Goal: Transaction & Acquisition: Purchase product/service

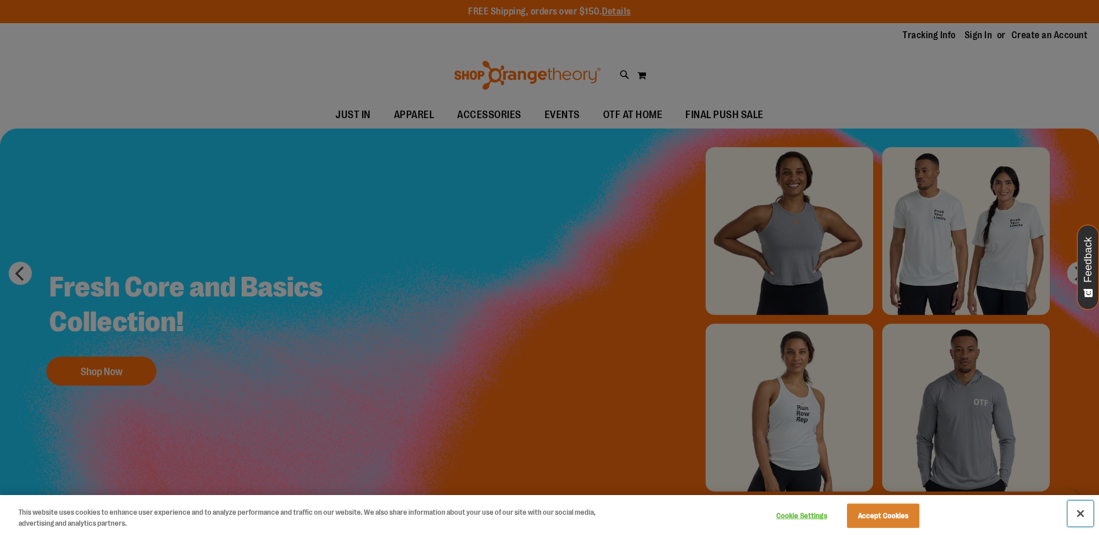
drag, startPoint x: 1077, startPoint y: 512, endPoint x: 1070, endPoint y: 510, distance: 7.9
click at [1077, 512] on button "Close" at bounding box center [1080, 513] width 25 height 25
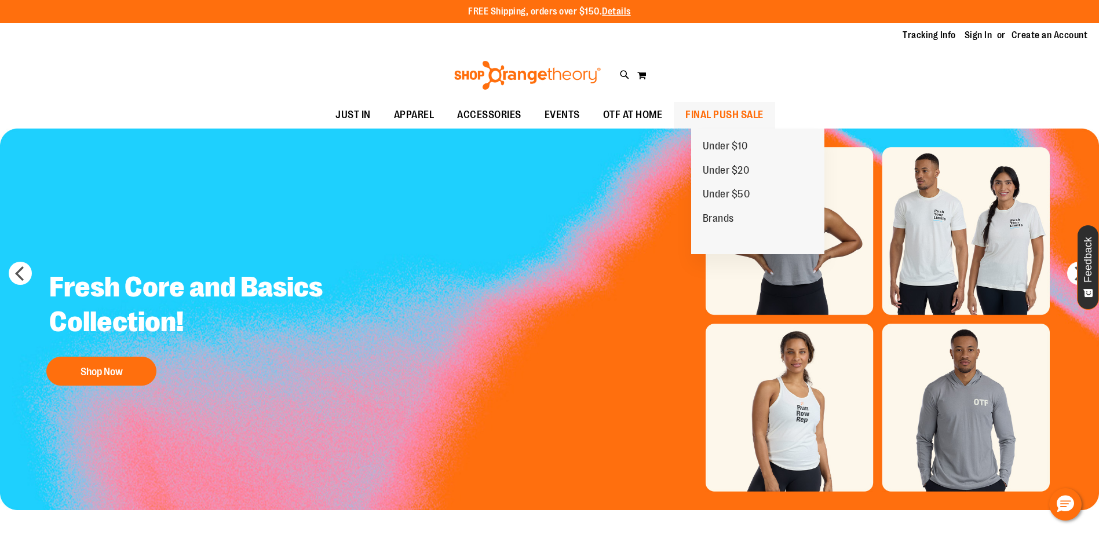
click at [735, 112] on span "FINAL PUSH SALE" at bounding box center [724, 115] width 78 height 26
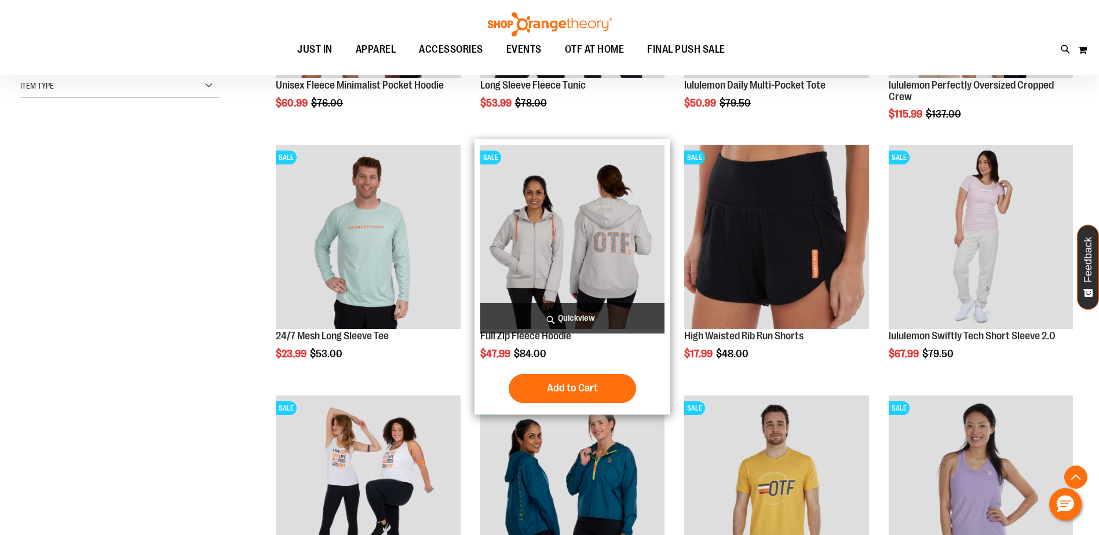
scroll to position [347, 0]
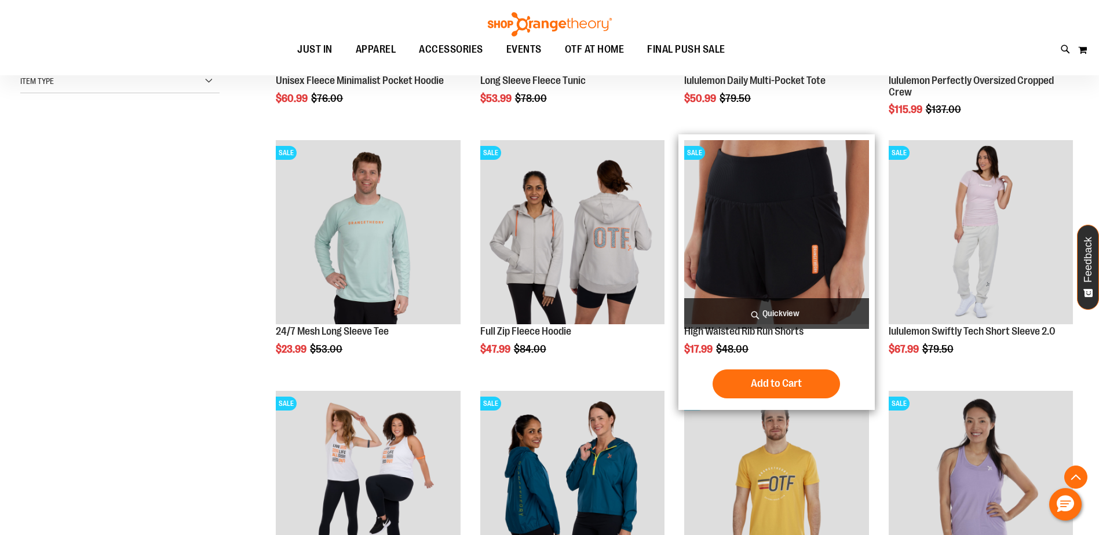
click at [757, 228] on img "product" at bounding box center [776, 232] width 184 height 184
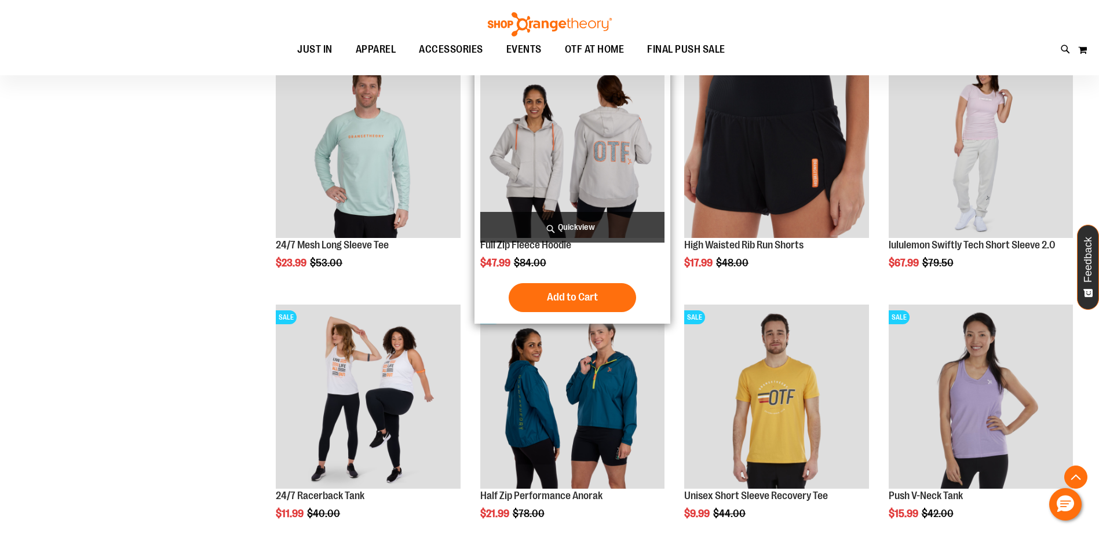
scroll to position [462, 0]
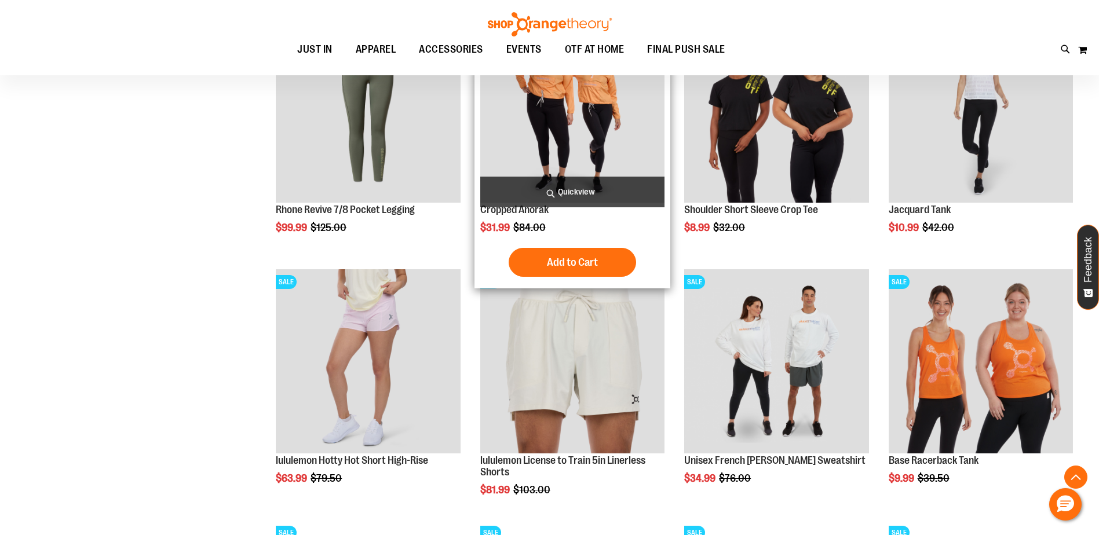
scroll to position [984, 0]
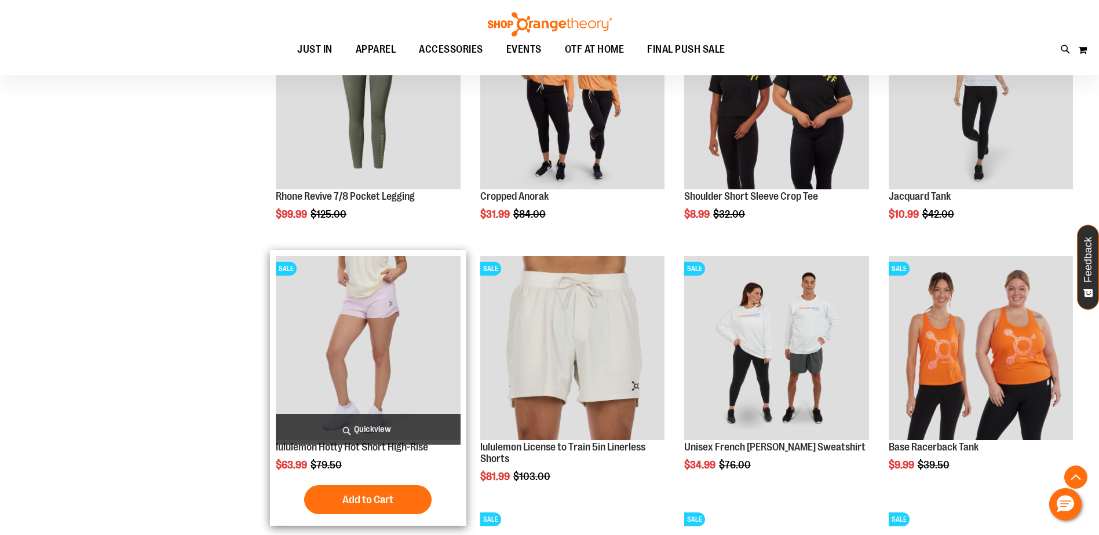
click at [453, 288] on img "product" at bounding box center [368, 348] width 184 height 184
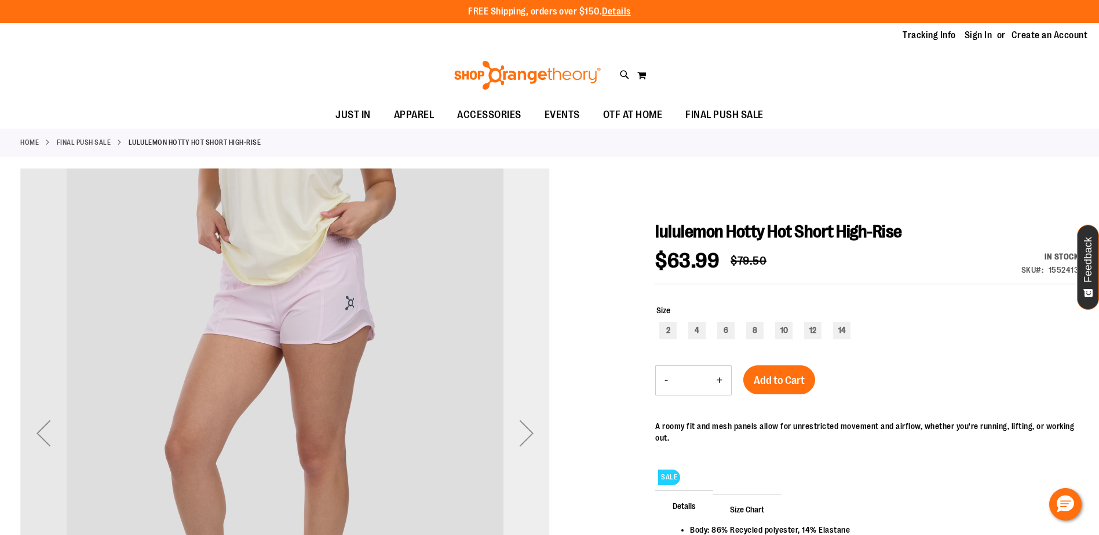
click at [530, 433] on div "Next" at bounding box center [526, 433] width 46 height 46
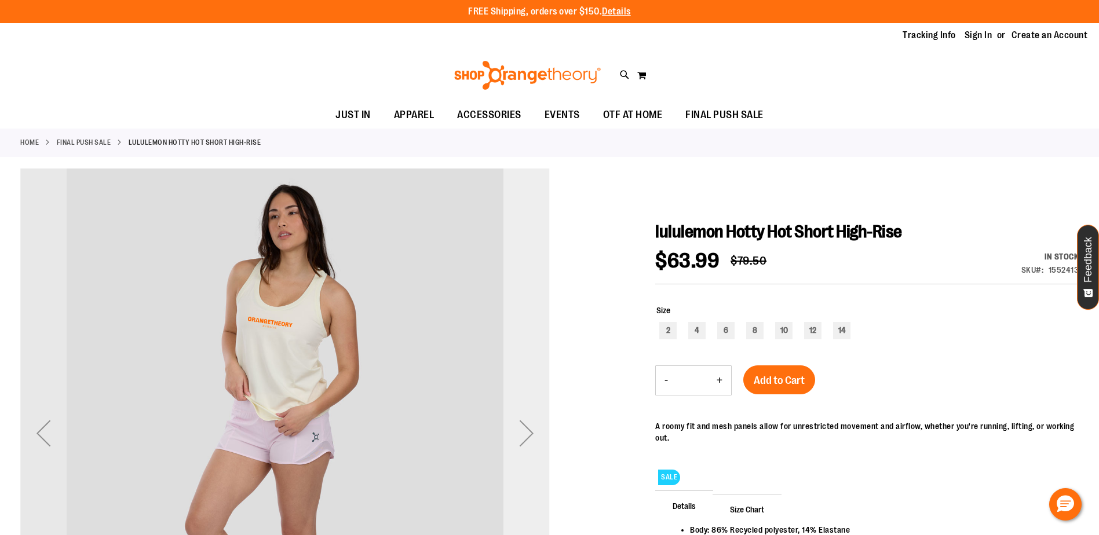
click at [530, 433] on div "Next" at bounding box center [526, 433] width 46 height 46
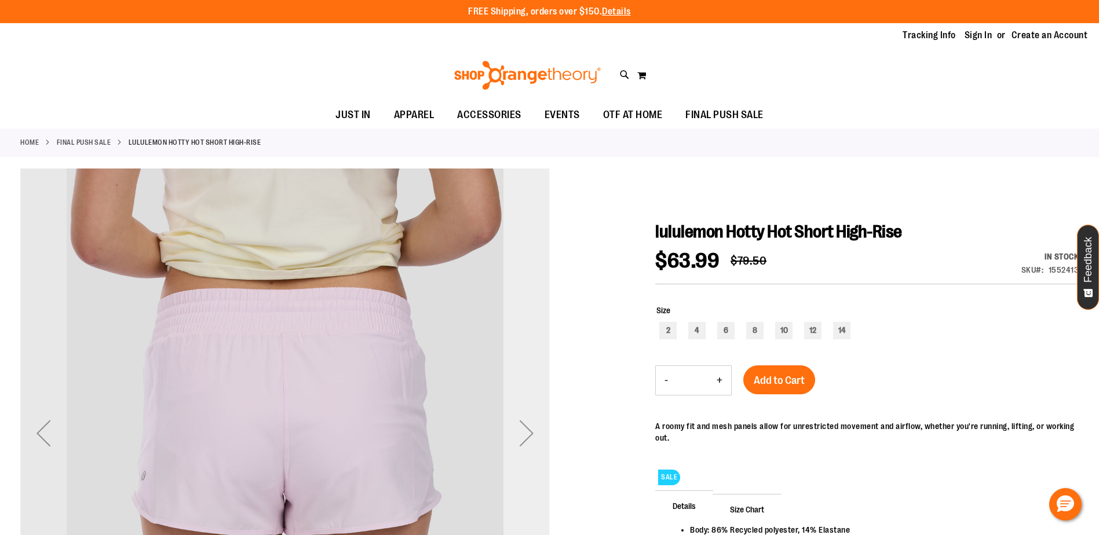
click at [530, 433] on div "Next" at bounding box center [526, 433] width 46 height 46
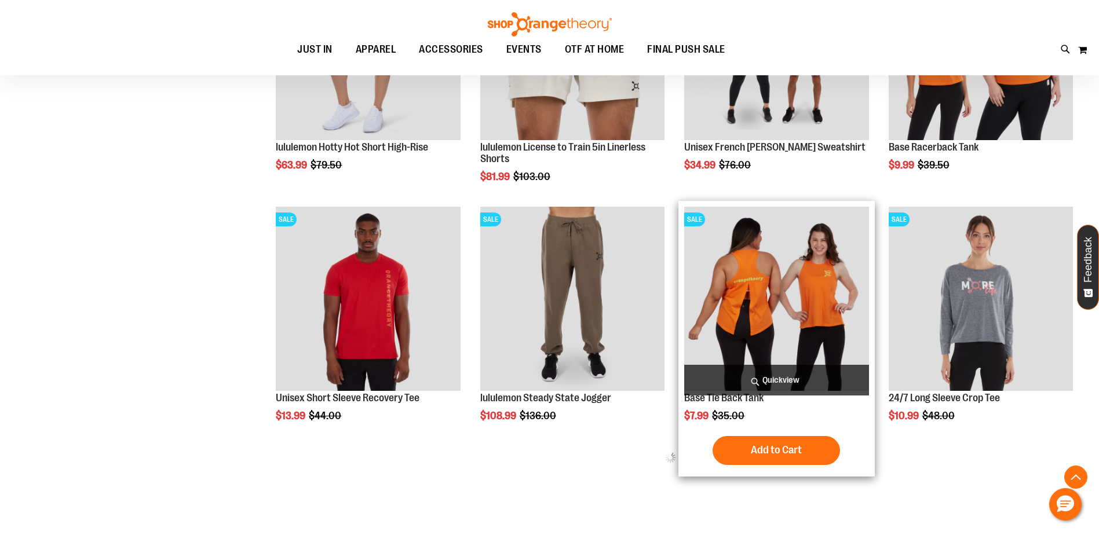
scroll to position [548, 0]
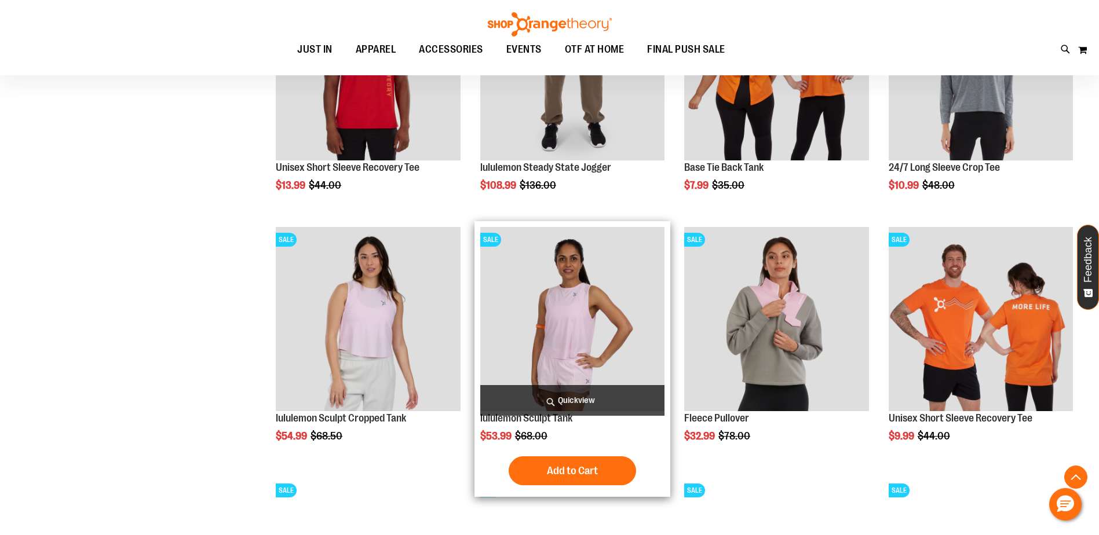
scroll to position [664, 0]
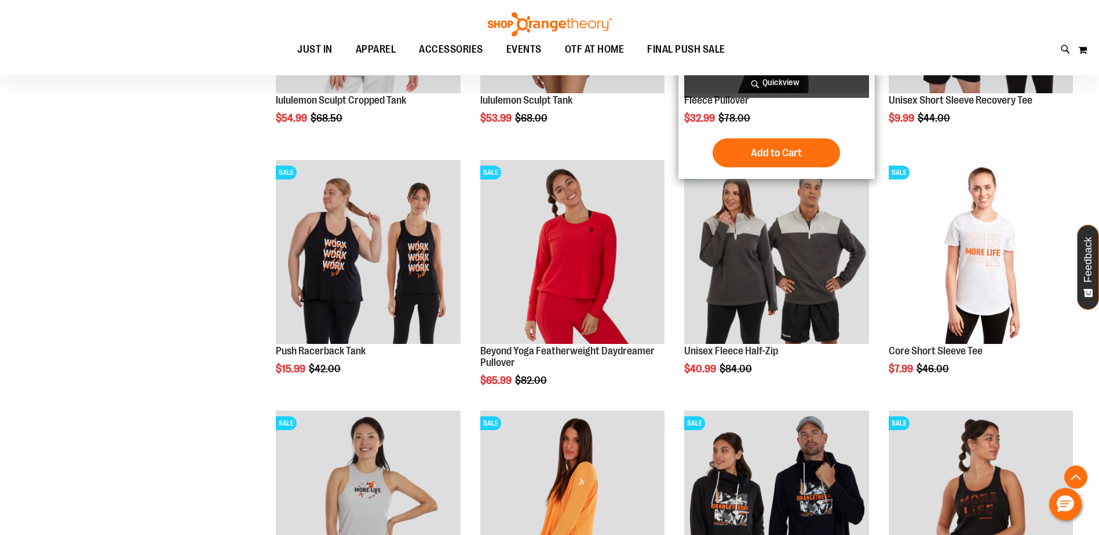
scroll to position [1012, 0]
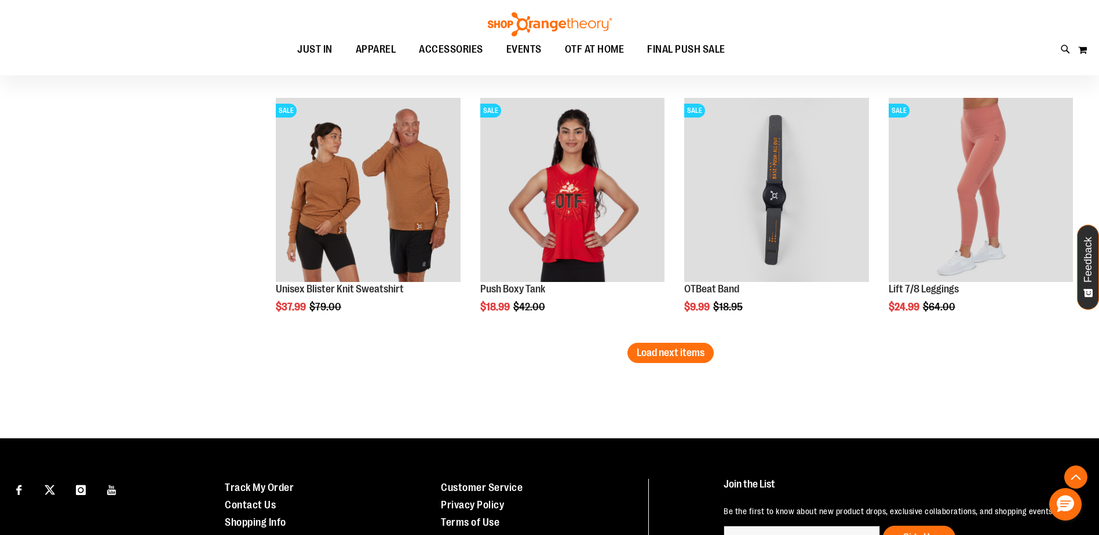
scroll to position [2055, 0]
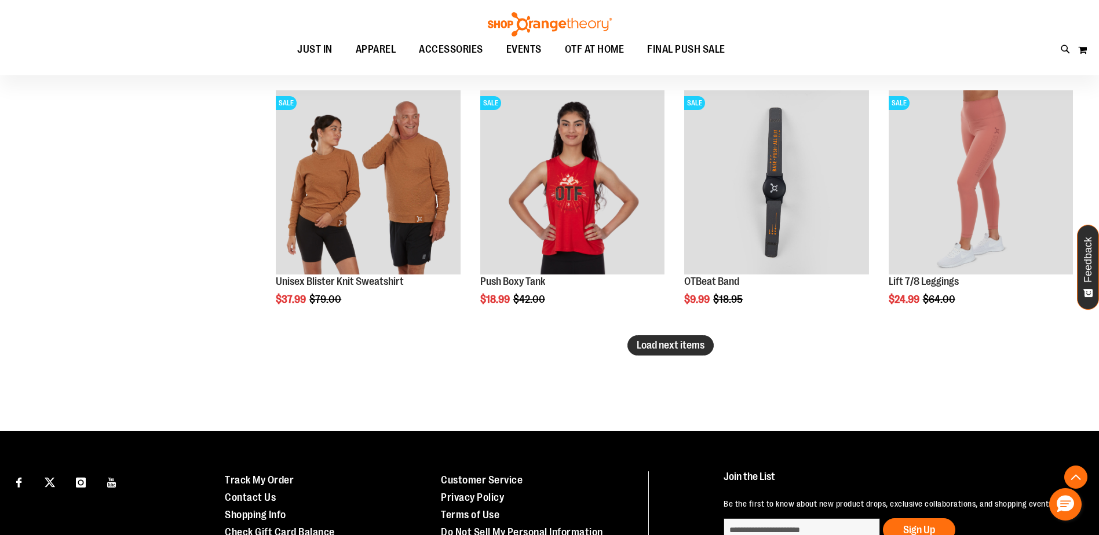
click at [673, 350] on span "Load next items" at bounding box center [671, 346] width 68 height 12
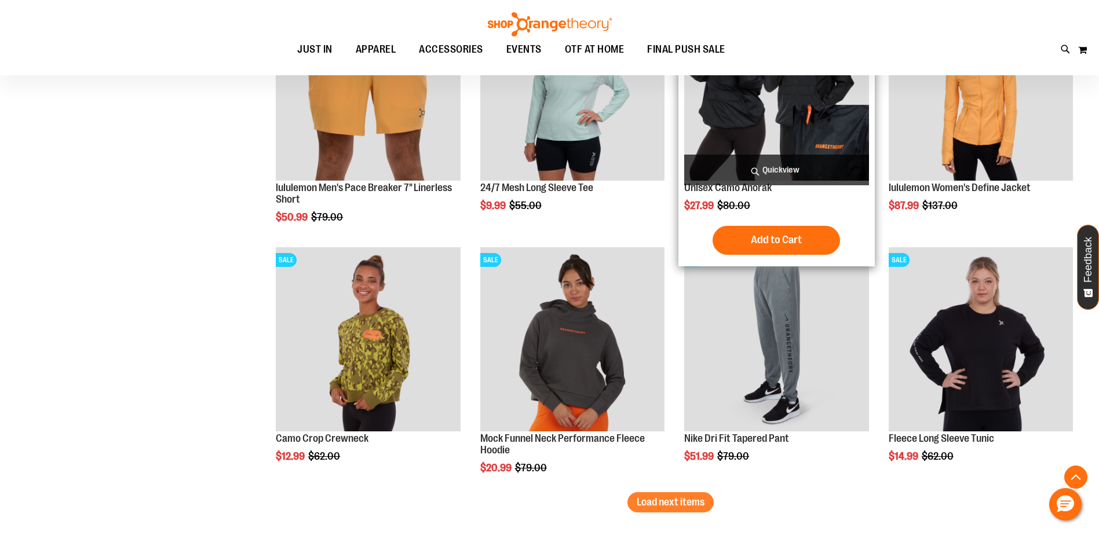
scroll to position [2692, 0]
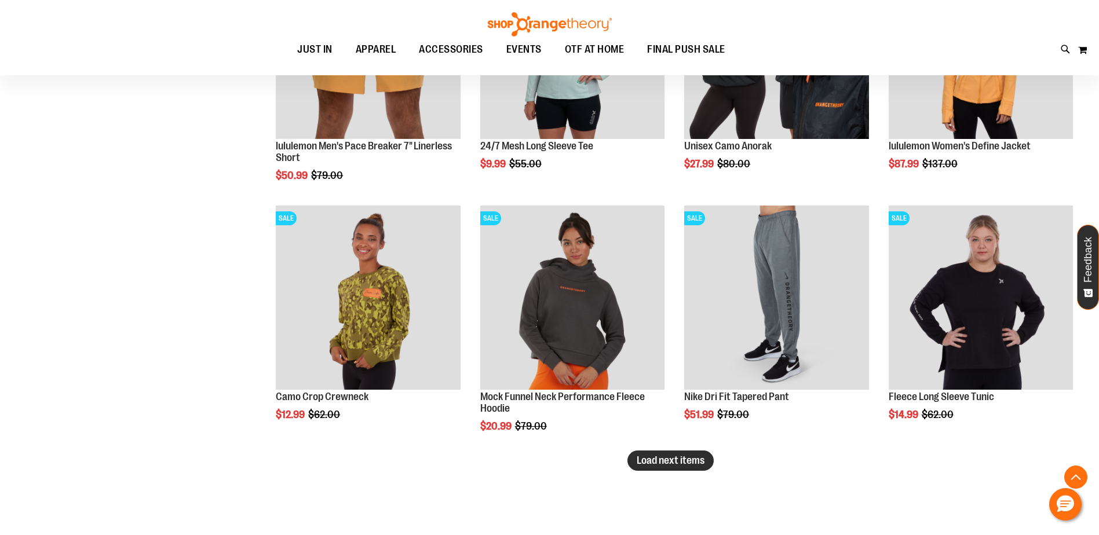
click at [689, 459] on span "Load next items" at bounding box center [671, 461] width 68 height 12
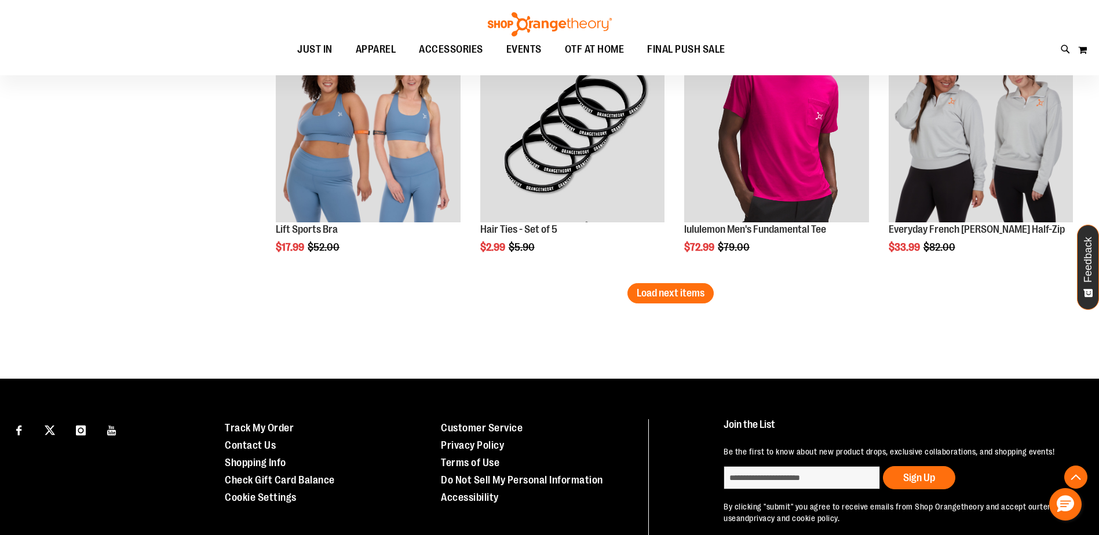
scroll to position [3619, 0]
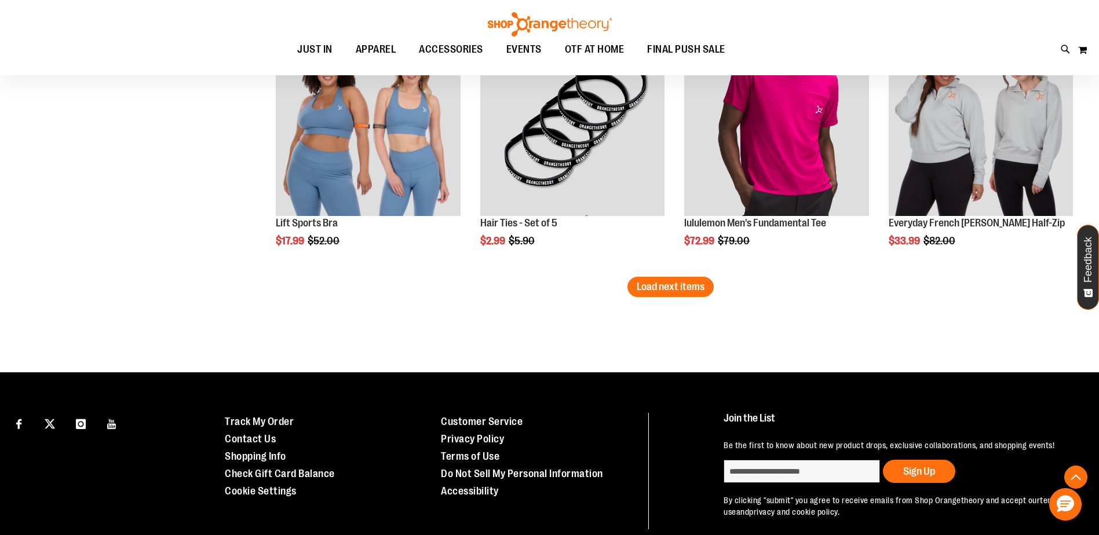
click at [687, 293] on button "Load next items" at bounding box center [670, 287] width 86 height 20
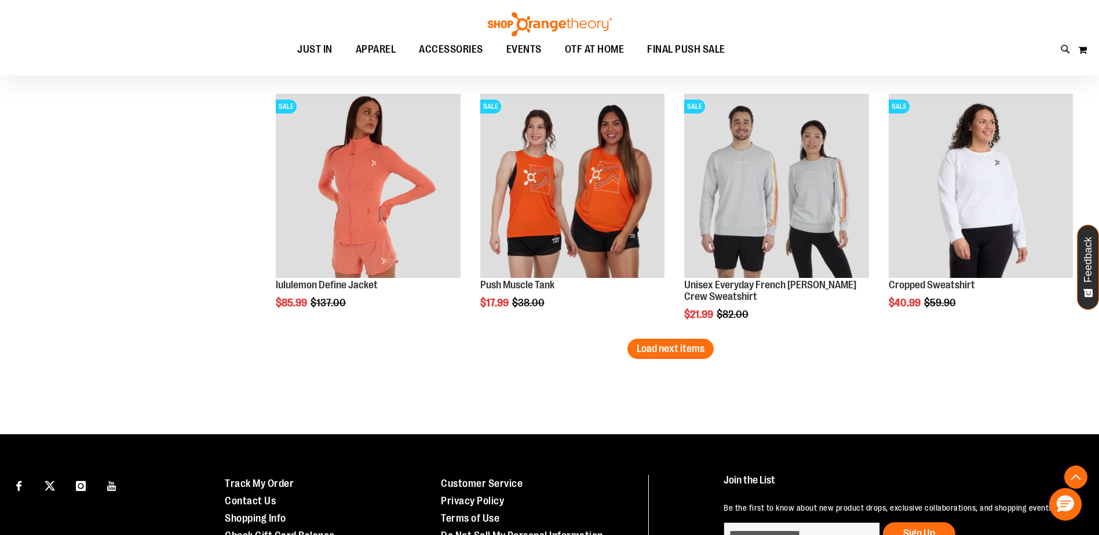
scroll to position [4314, 0]
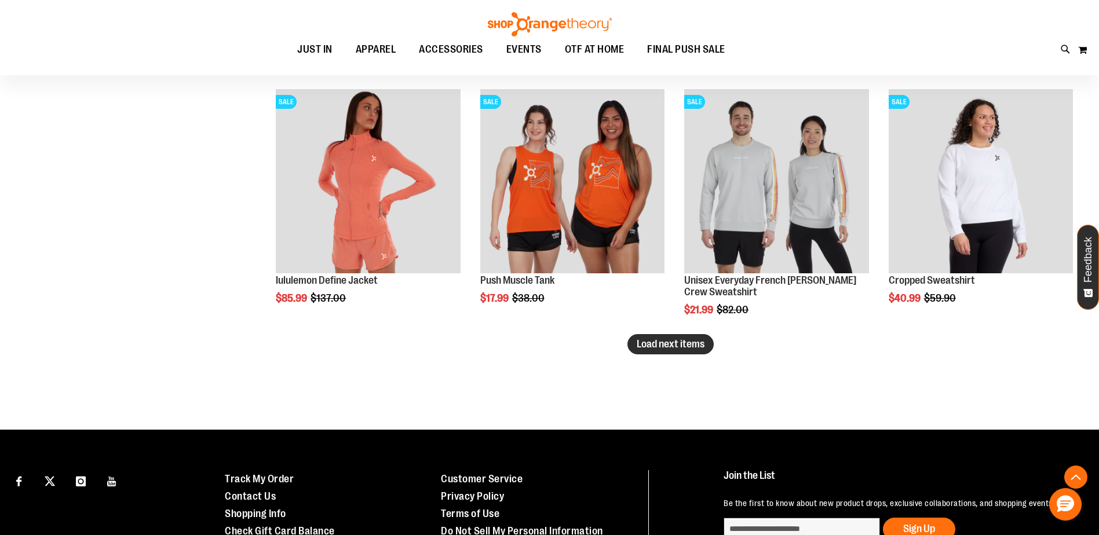
click at [695, 347] on span "Load next items" at bounding box center [671, 344] width 68 height 12
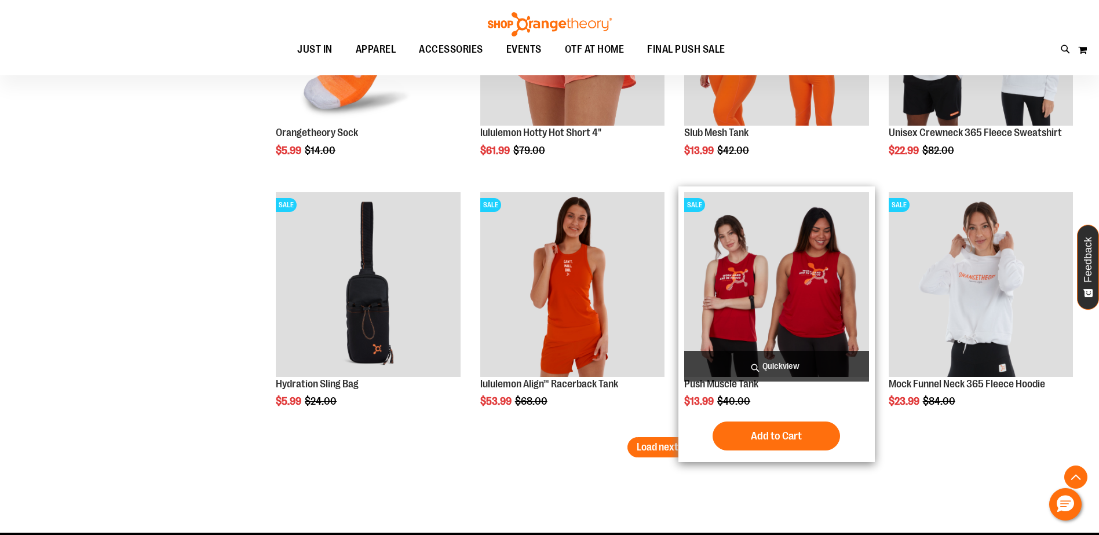
scroll to position [5009, 0]
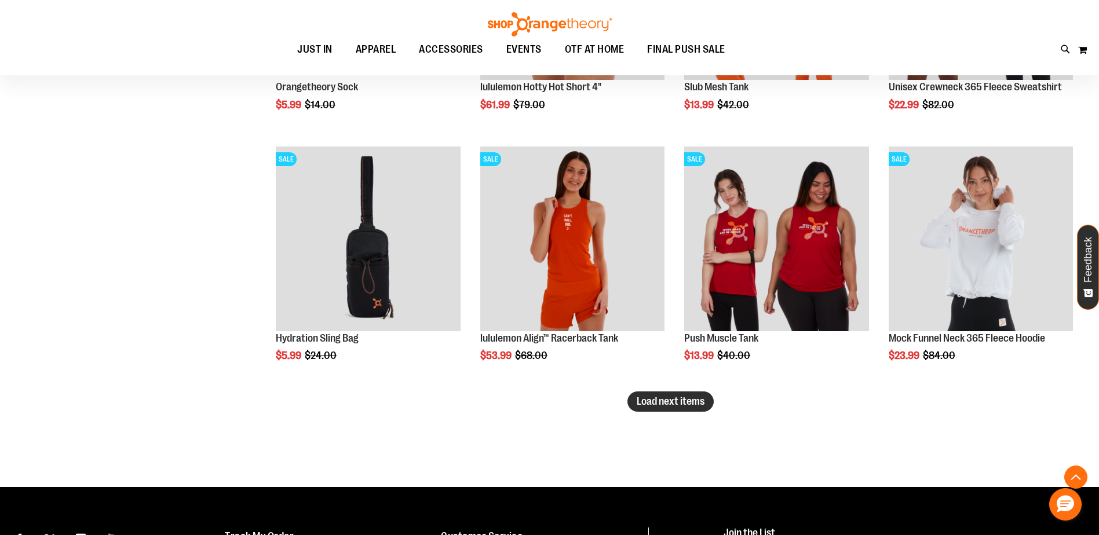
click at [685, 402] on span "Load next items" at bounding box center [671, 402] width 68 height 12
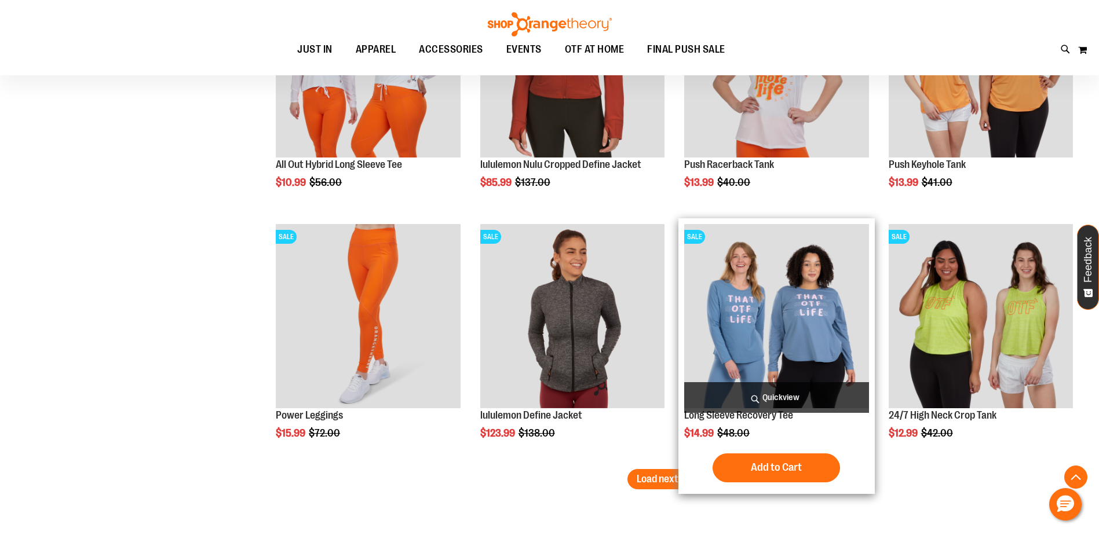
scroll to position [5705, 0]
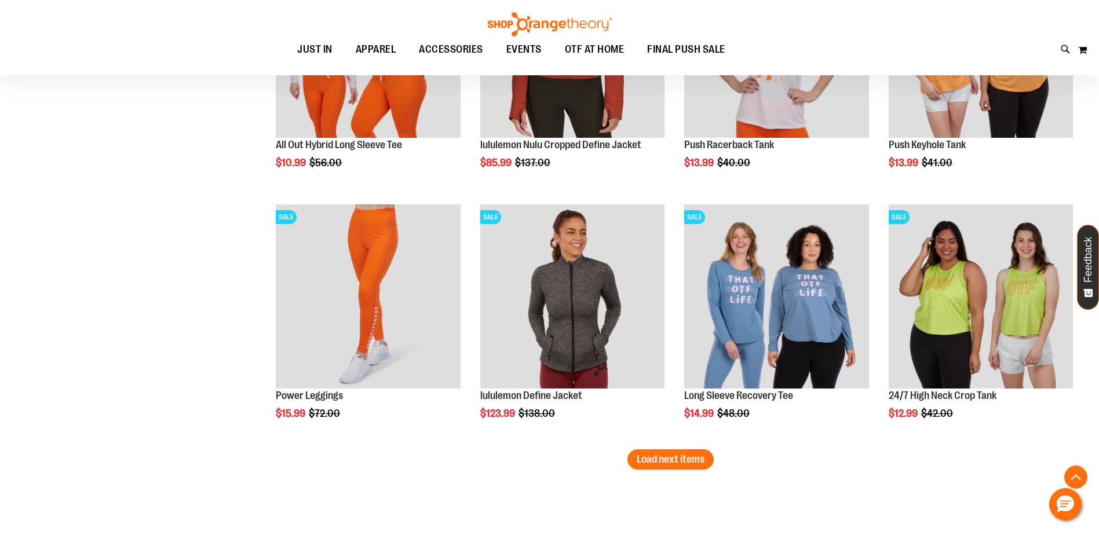
click at [665, 460] on span "Load next items" at bounding box center [671, 460] width 68 height 12
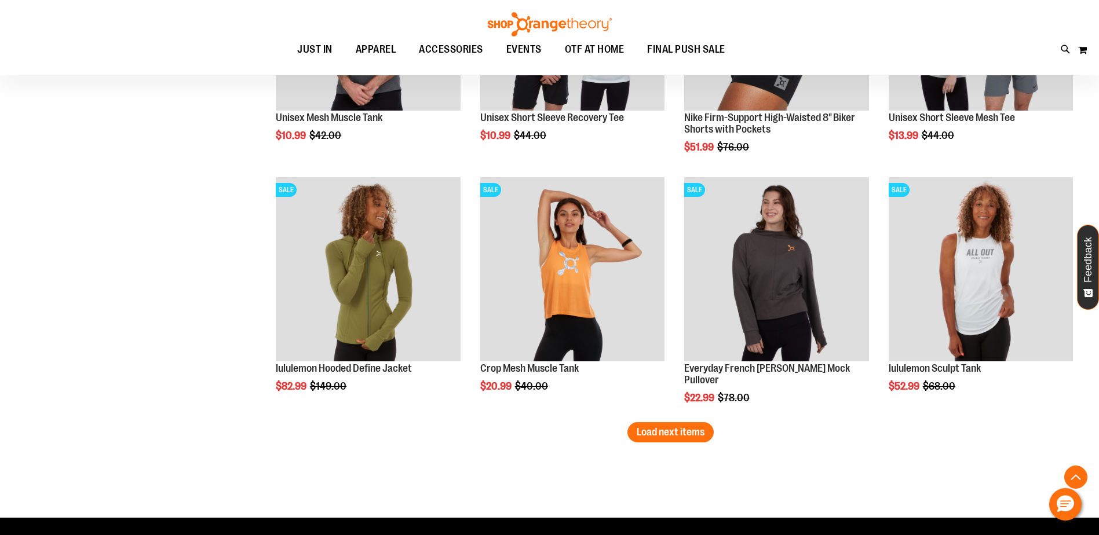
scroll to position [6516, 0]
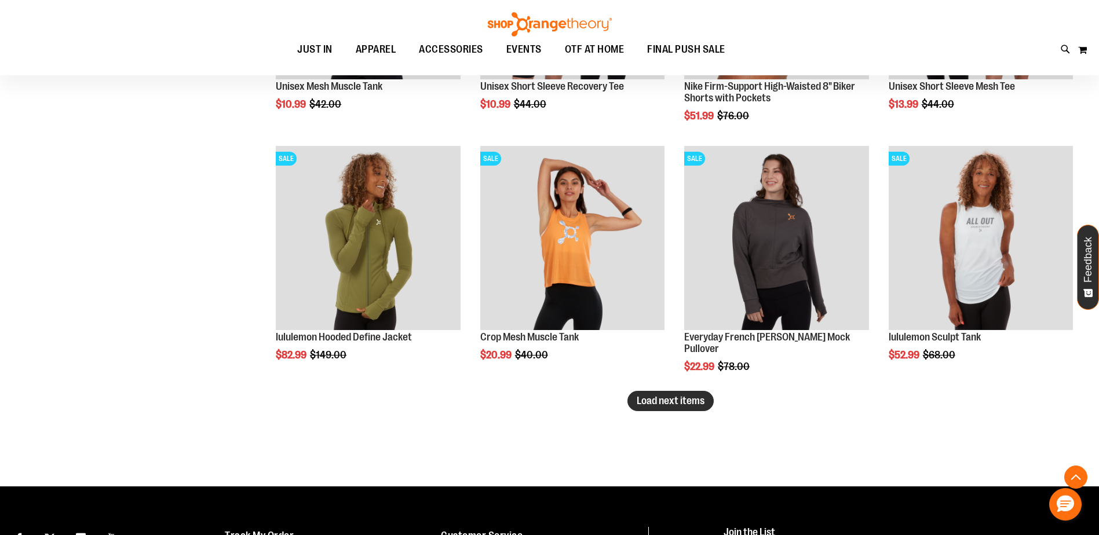
click at [667, 402] on span "Load next items" at bounding box center [671, 401] width 68 height 12
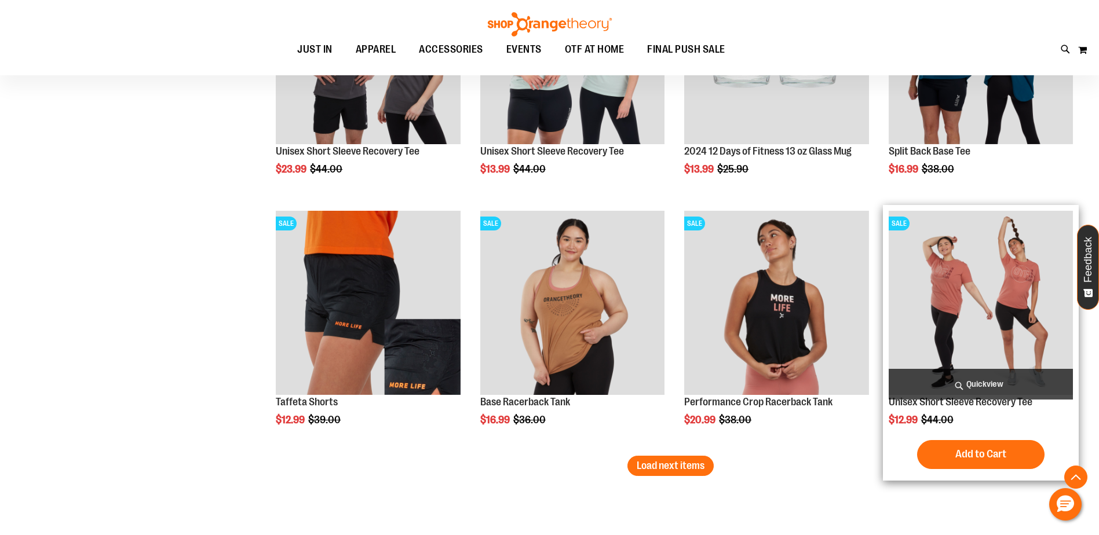
scroll to position [7211, 0]
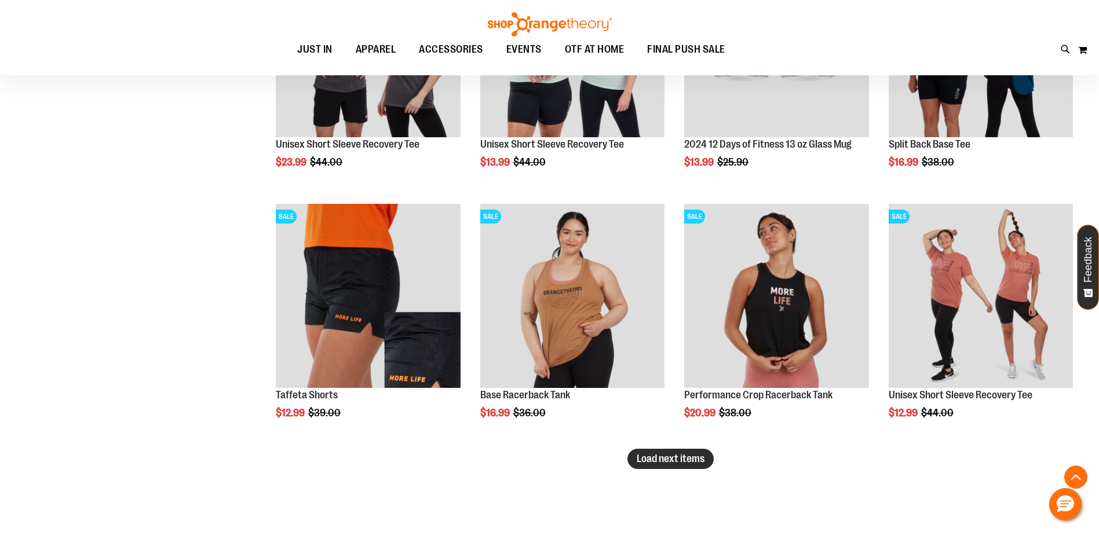
click at [662, 461] on span "Load next items" at bounding box center [671, 459] width 68 height 12
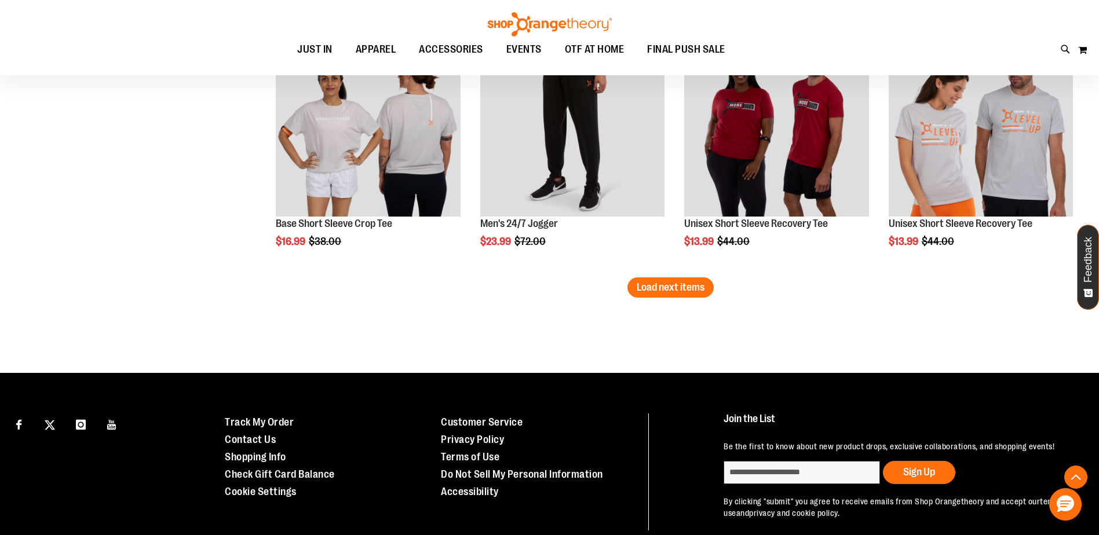
scroll to position [8138, 0]
